Goal: Check status

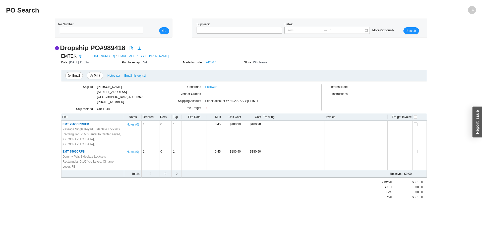
drag, startPoint x: 387, startPoint y: 10, endPoint x: 465, endPoint y: 16, distance: 78.2
click at [351, 16] on div "EW" at bounding box center [416, 12] width 117 height 12
drag, startPoint x: 129, startPoint y: 13, endPoint x: 426, endPoint y: 48, distance: 299.3
click at [426, 48] on section "PO Search EW Po Number: Go Suppliers: Dates: More Options Search Dropship PO # …" at bounding box center [241, 105] width 470 height 199
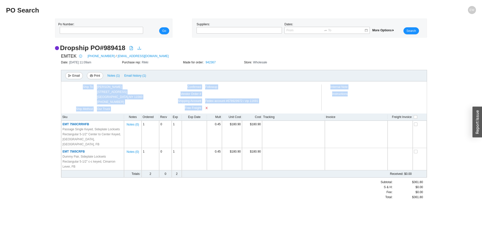
drag, startPoint x: 401, startPoint y: 63, endPoint x: 637, endPoint y: 88, distance: 237.1
click at [481, 88] on html "Purchase Orders .warehouse-cart-packages-a{fill:none;stroke:currentColor;stroke…" at bounding box center [241, 122] width 482 height 244
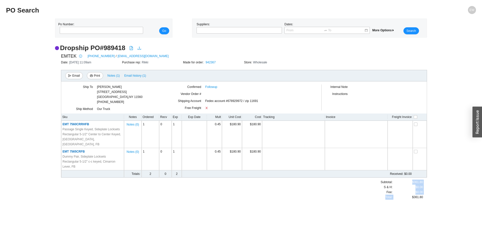
drag, startPoint x: 340, startPoint y: 205, endPoint x: 372, endPoint y: 227, distance: 39.0
click at [398, 226] on main "PO Search EW Po Number: Go Suppliers: Dates: More Options Search Dropship PO # …" at bounding box center [241, 125] width 470 height 238
click at [211, 87] on link "Followup" at bounding box center [211, 87] width 12 height 5
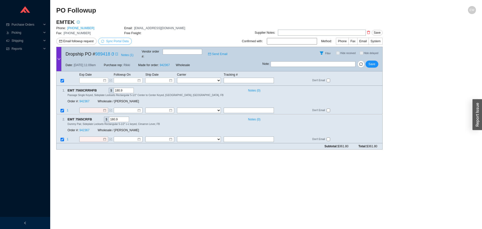
click at [111, 44] on span "Sync Portal Data" at bounding box center [115, 41] width 28 height 5
click at [138, 29] on button "OK" at bounding box center [141, 27] width 8 height 6
